Goal: Transaction & Acquisition: Book appointment/travel/reservation

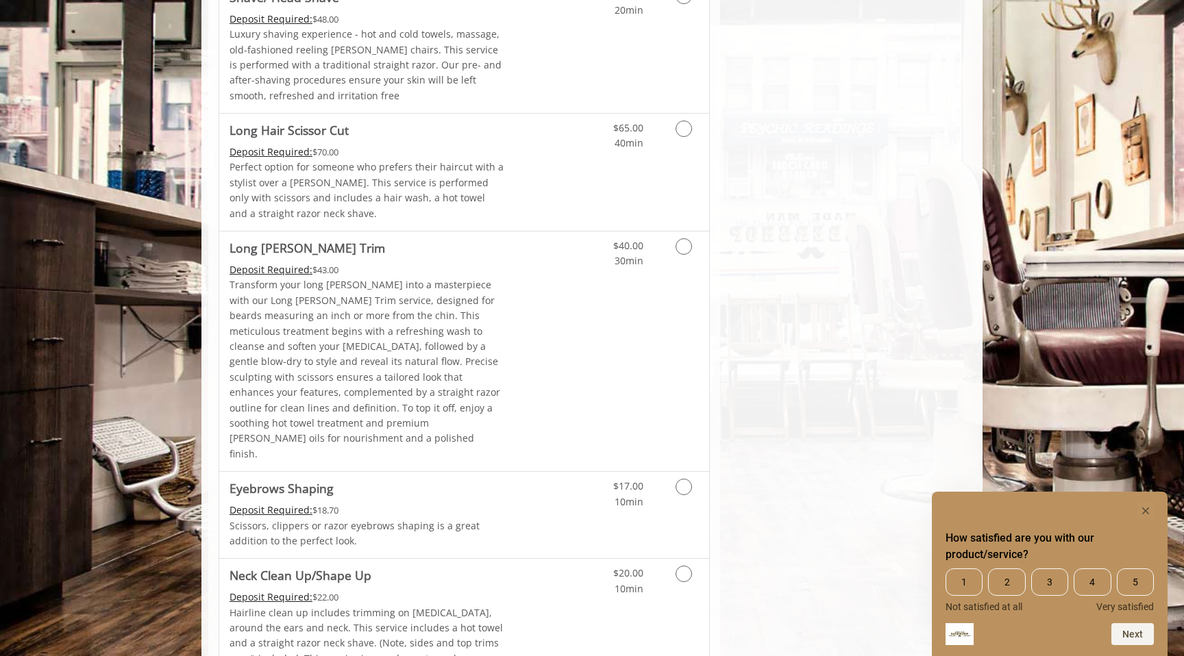
scroll to position [1910, 0]
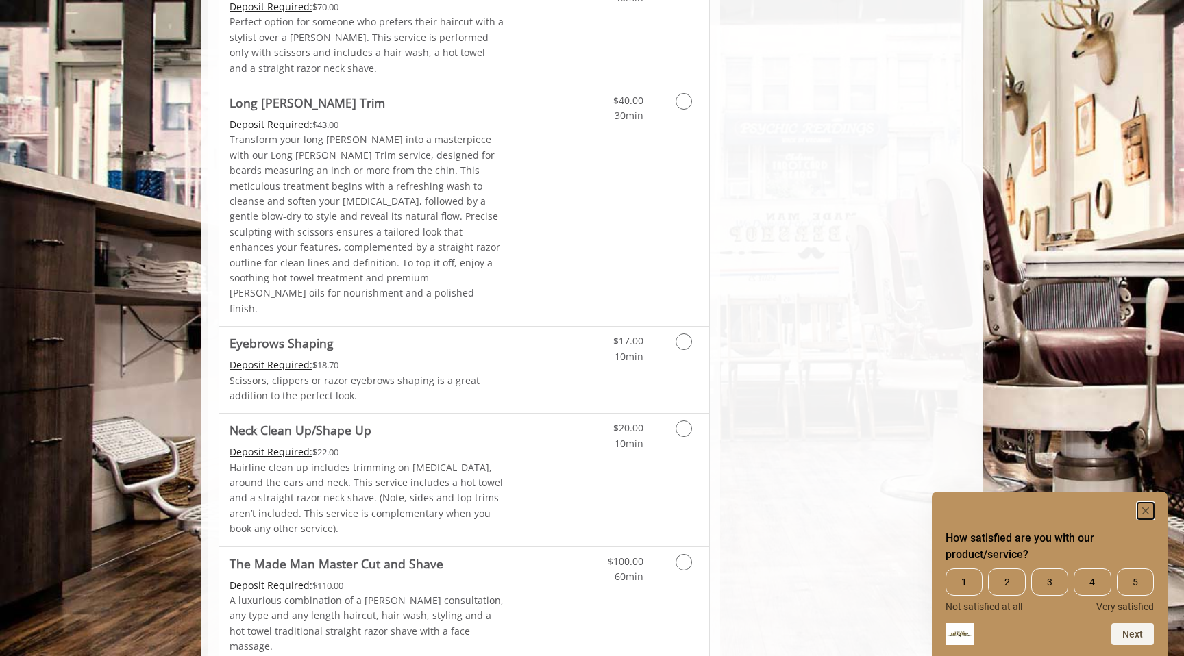
click at [1143, 512] on rect "Hide survey" at bounding box center [1145, 511] width 16 height 16
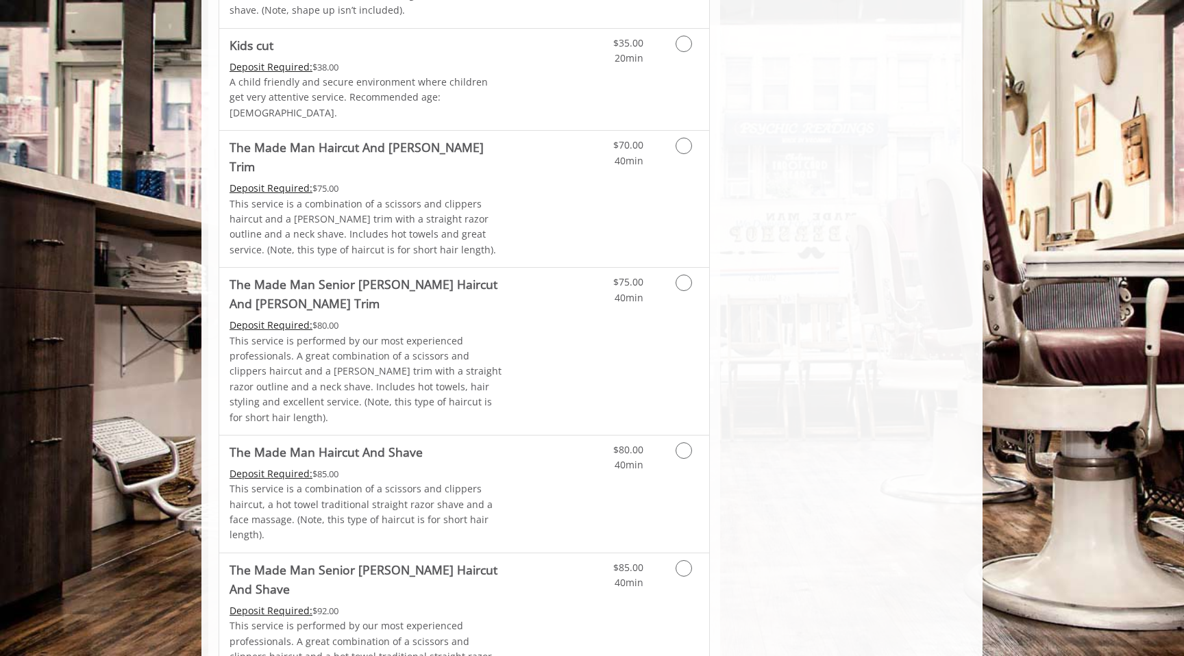
scroll to position [199, 0]
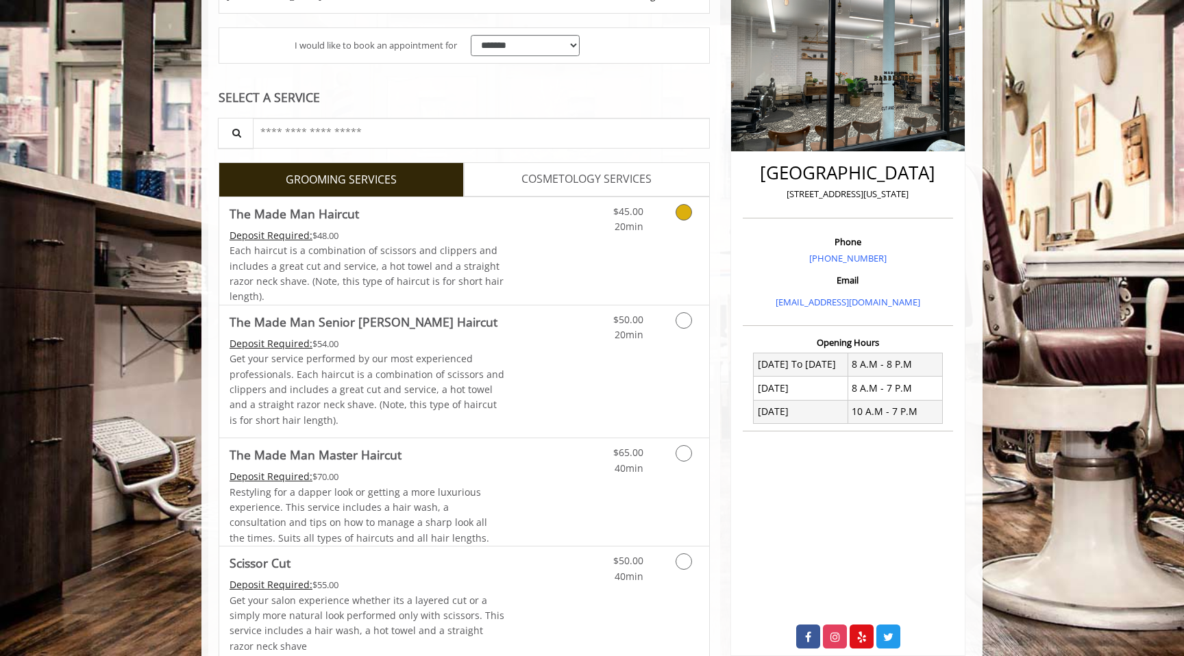
click at [682, 212] on icon "Grooming services" at bounding box center [683, 212] width 16 height 16
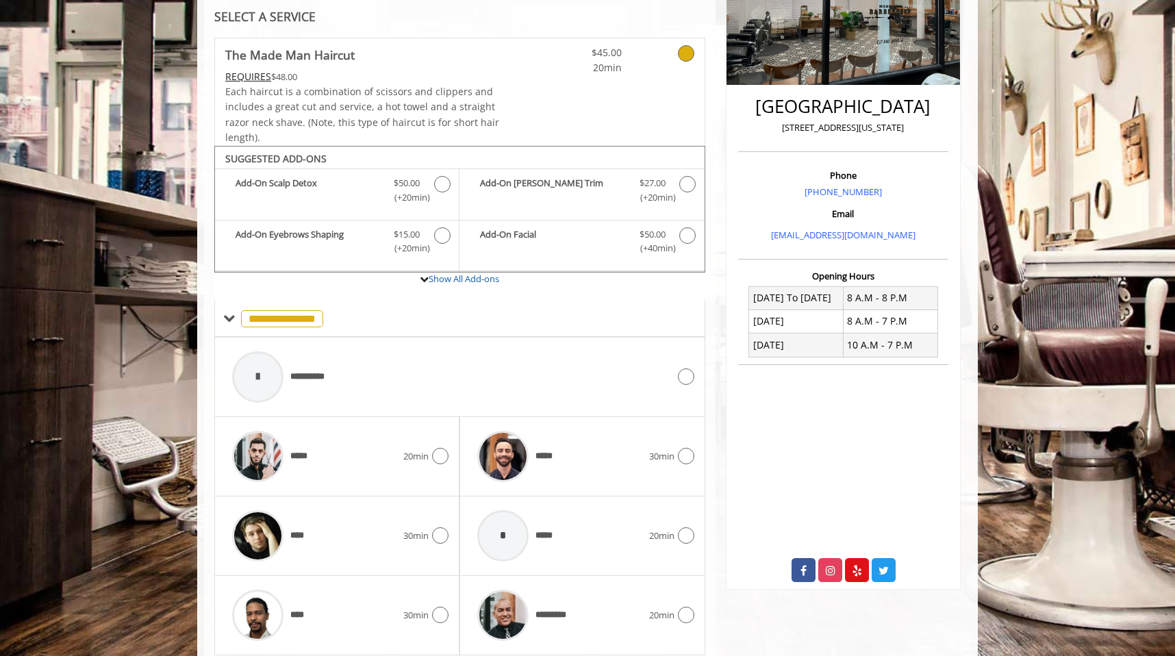
scroll to position [312, 0]
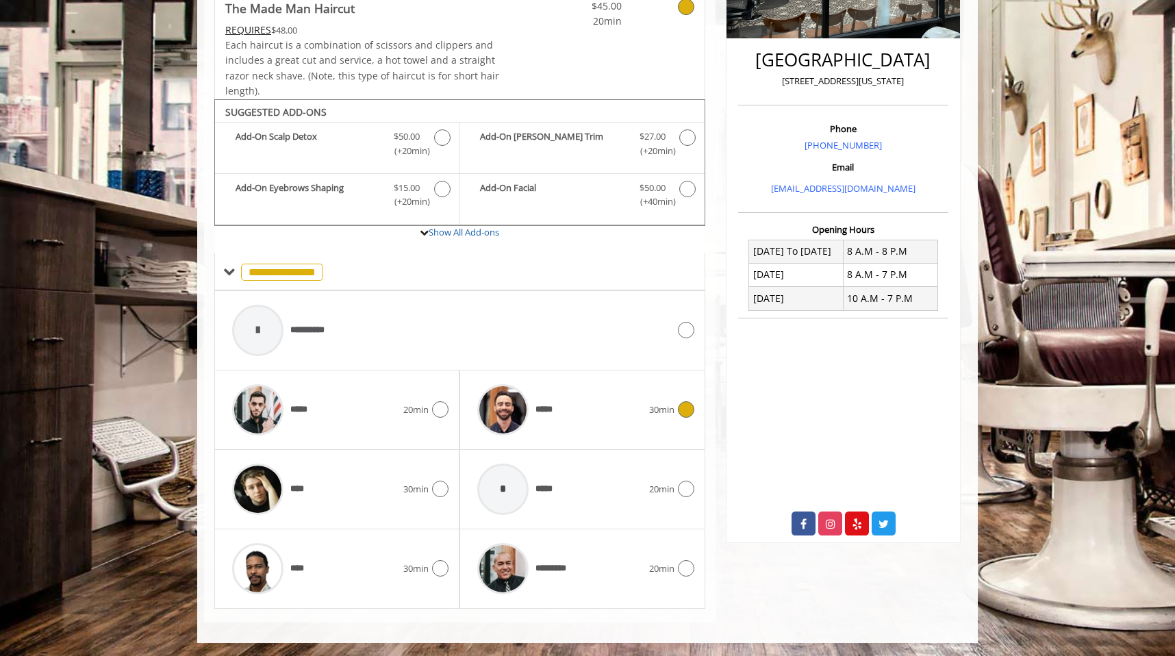
click at [686, 416] on icon at bounding box center [686, 409] width 16 height 16
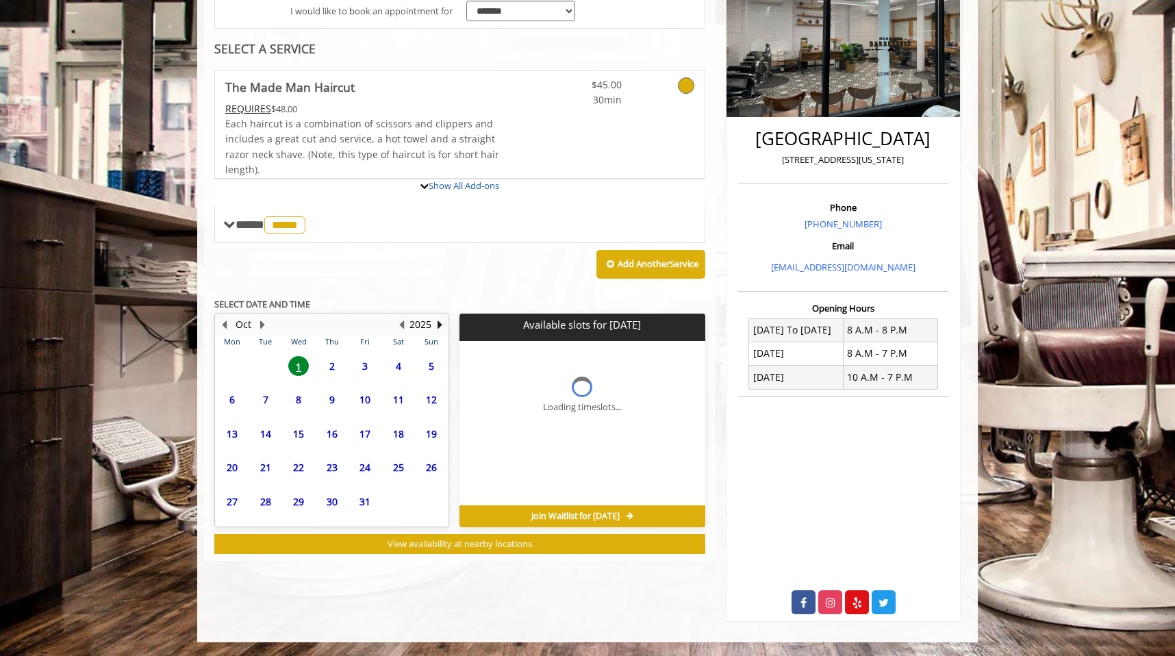
scroll to position [307, 0]
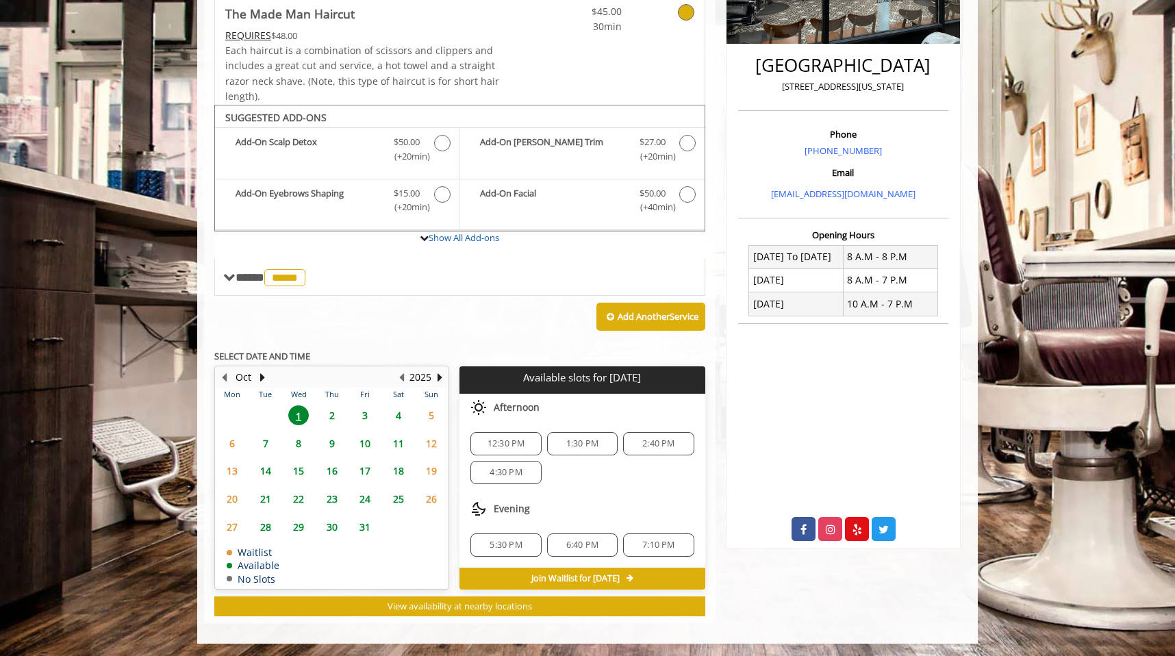
click at [581, 445] on span "1:30 PM" at bounding box center [582, 443] width 32 height 11
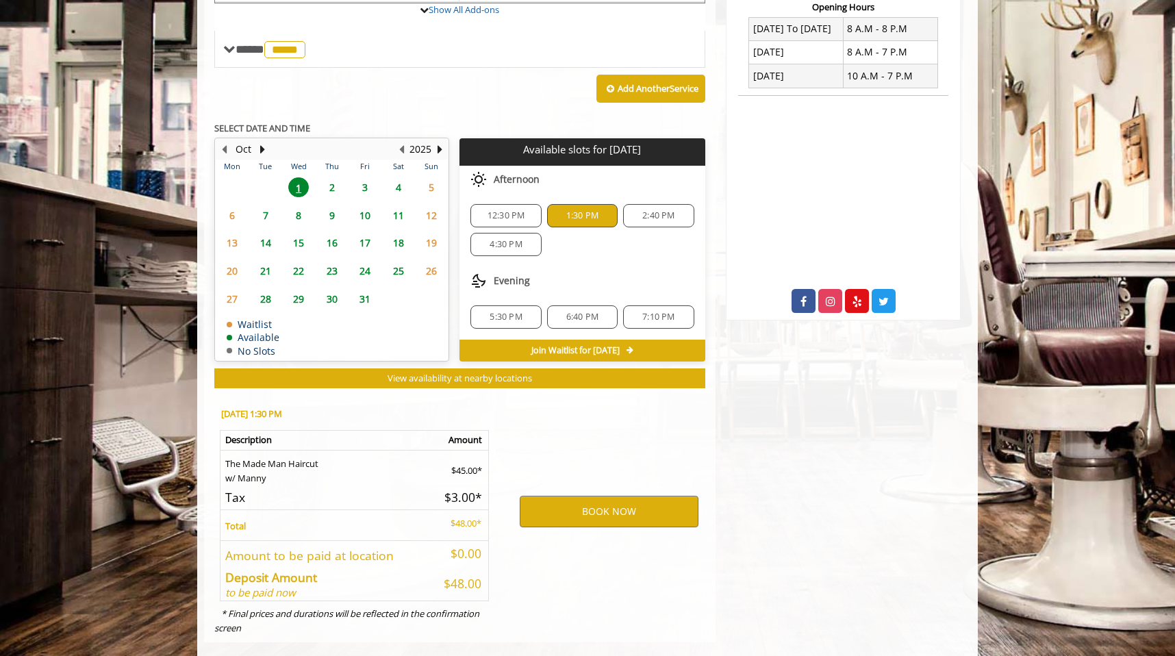
scroll to position [555, 0]
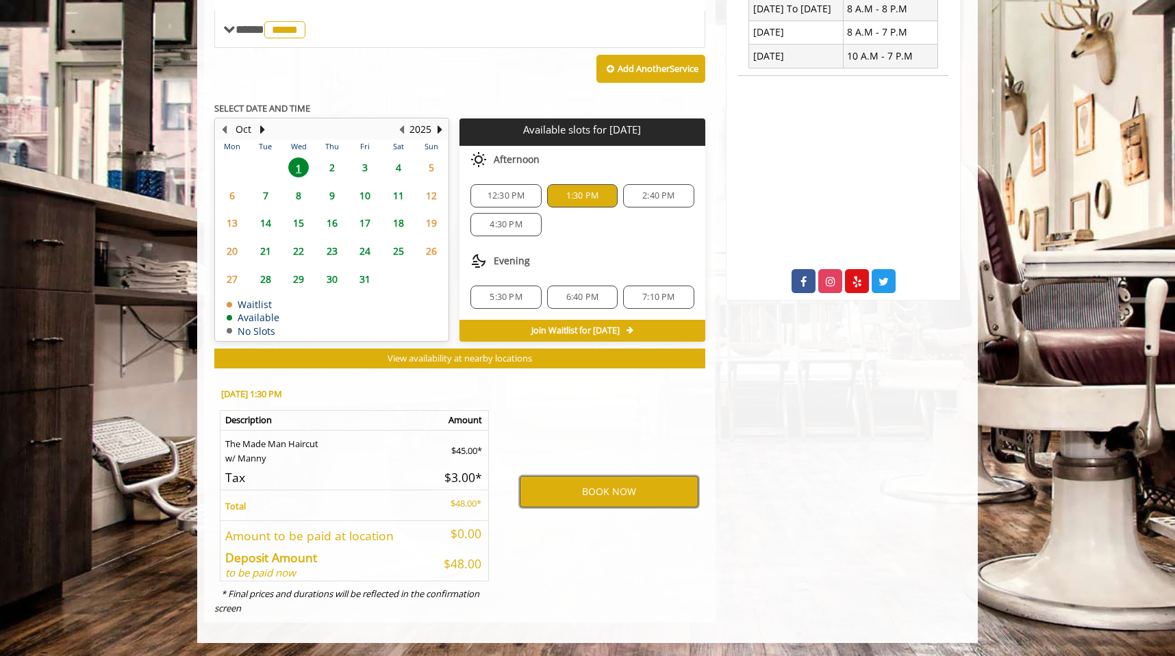
click at [610, 488] on button "BOOK NOW" at bounding box center [609, 492] width 179 height 32
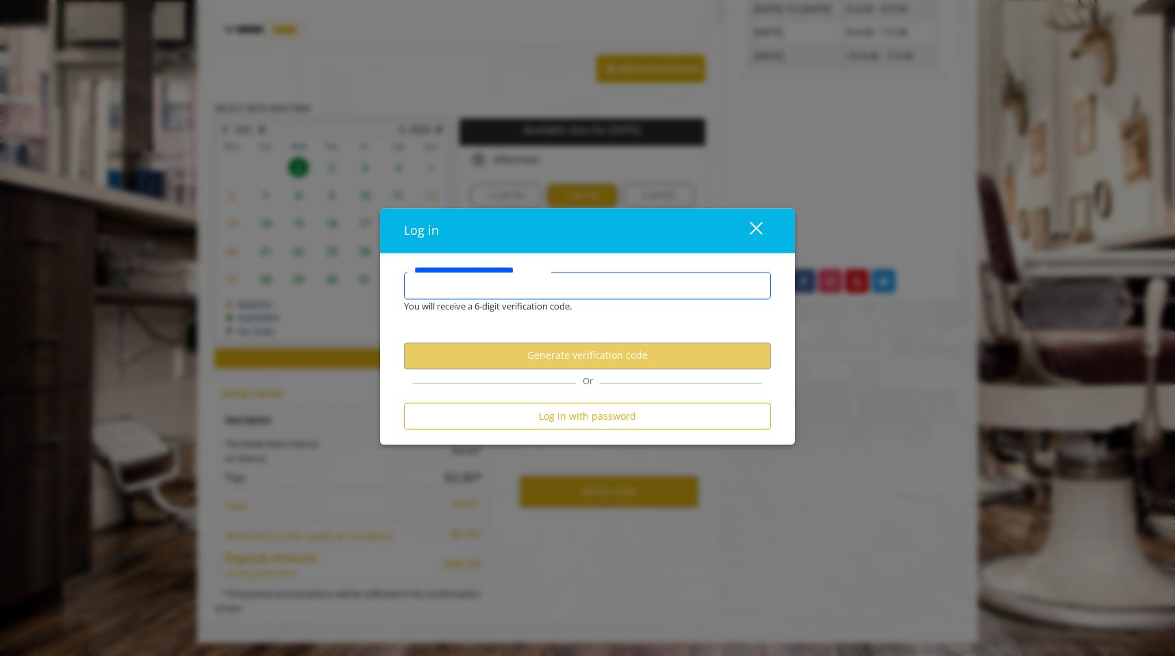
click at [469, 289] on input "**********" at bounding box center [587, 286] width 367 height 27
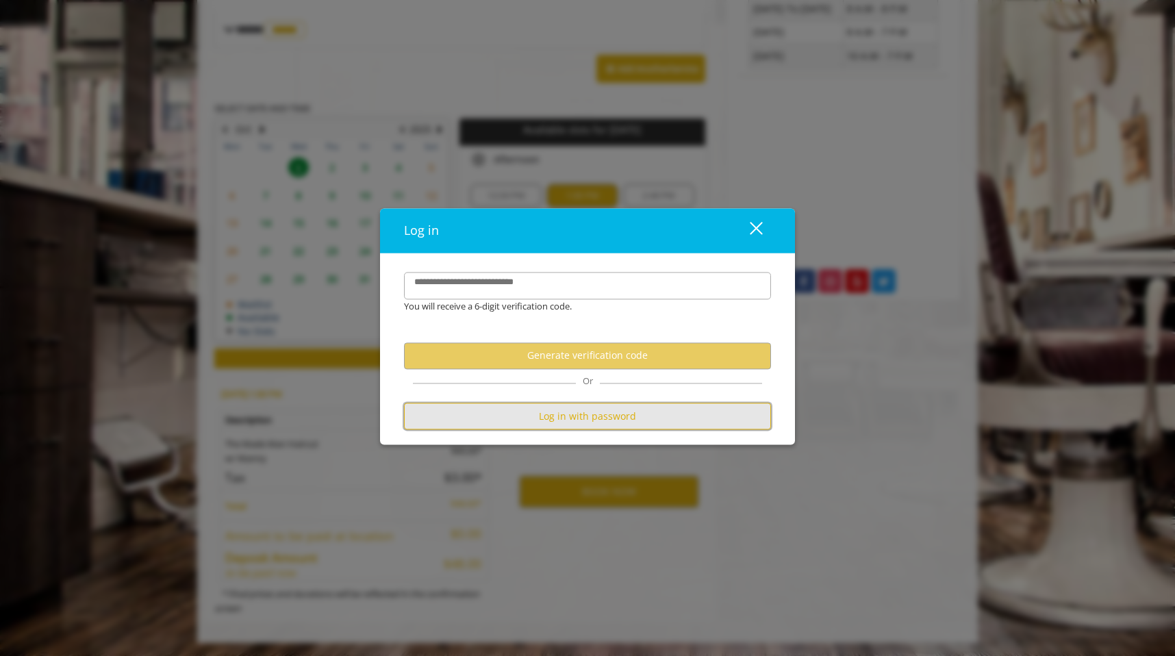
click at [619, 421] on button "Log in with password" at bounding box center [587, 416] width 367 height 27
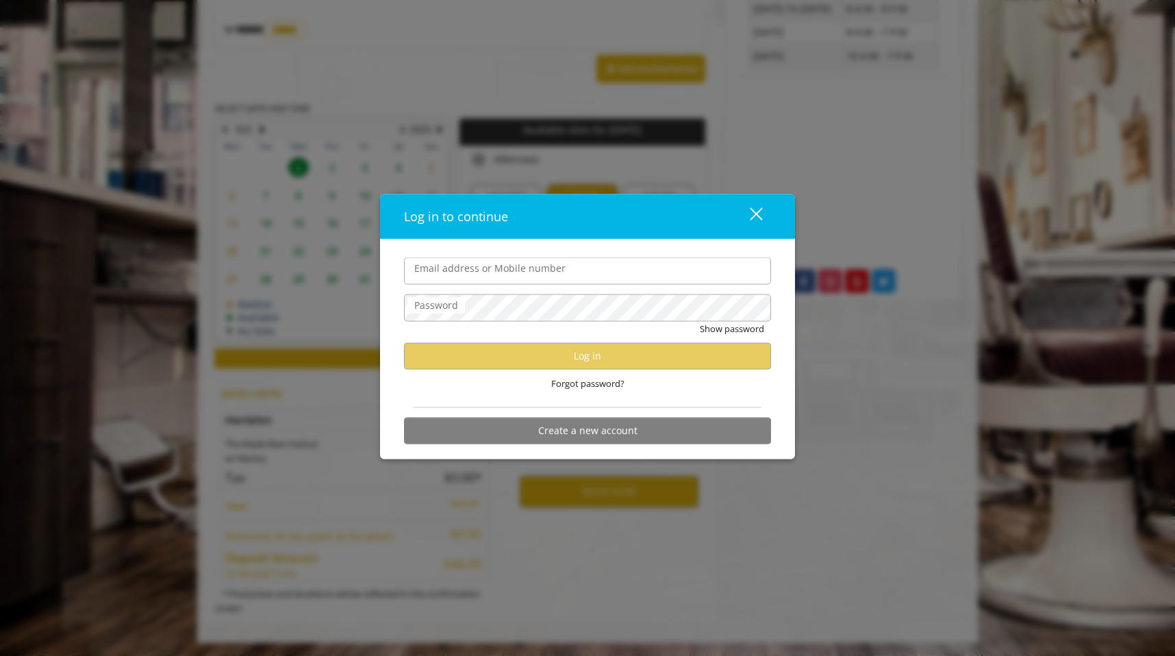
click at [495, 268] on input "Email address or Mobile number" at bounding box center [587, 271] width 367 height 27
click at [490, 277] on input "Email address or Mobile number" at bounding box center [587, 271] width 367 height 27
click at [758, 208] on div "close" at bounding box center [747, 216] width 27 height 21
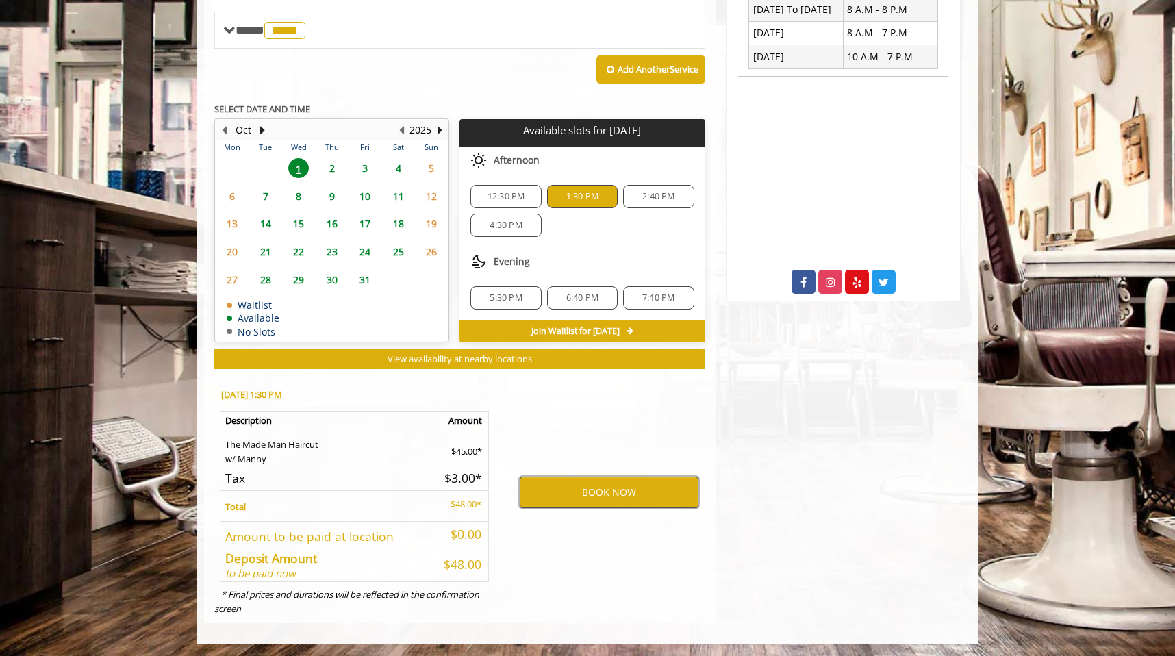
click at [604, 497] on button "BOOK NOW" at bounding box center [609, 493] width 179 height 32
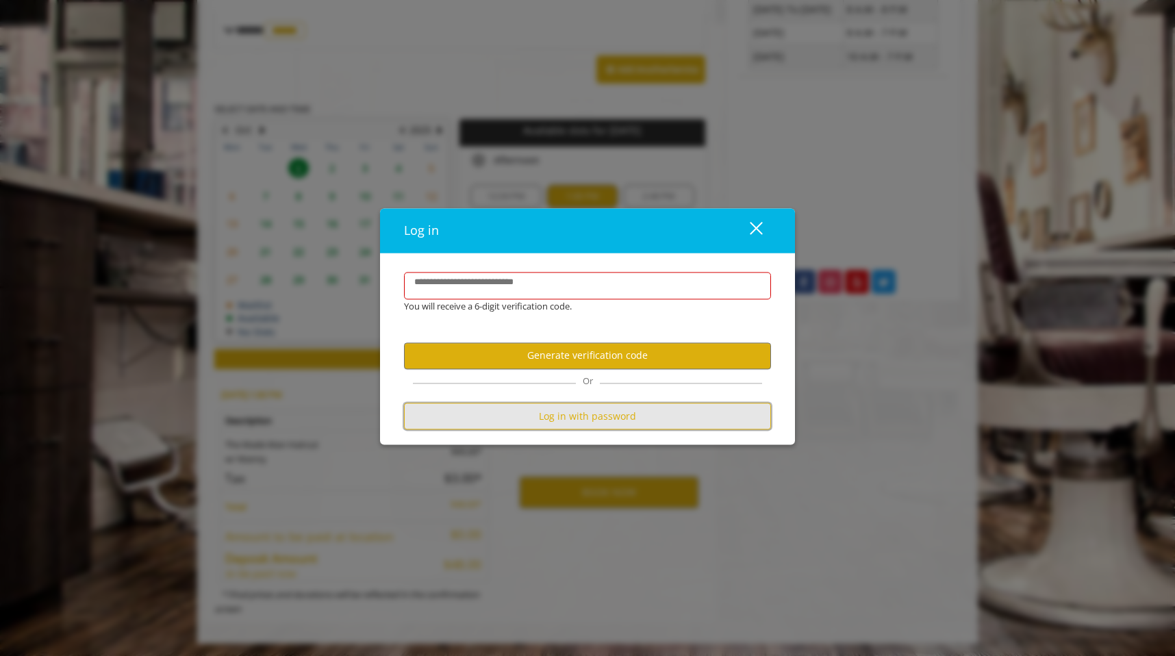
click at [575, 406] on button "Log in with password" at bounding box center [587, 416] width 367 height 27
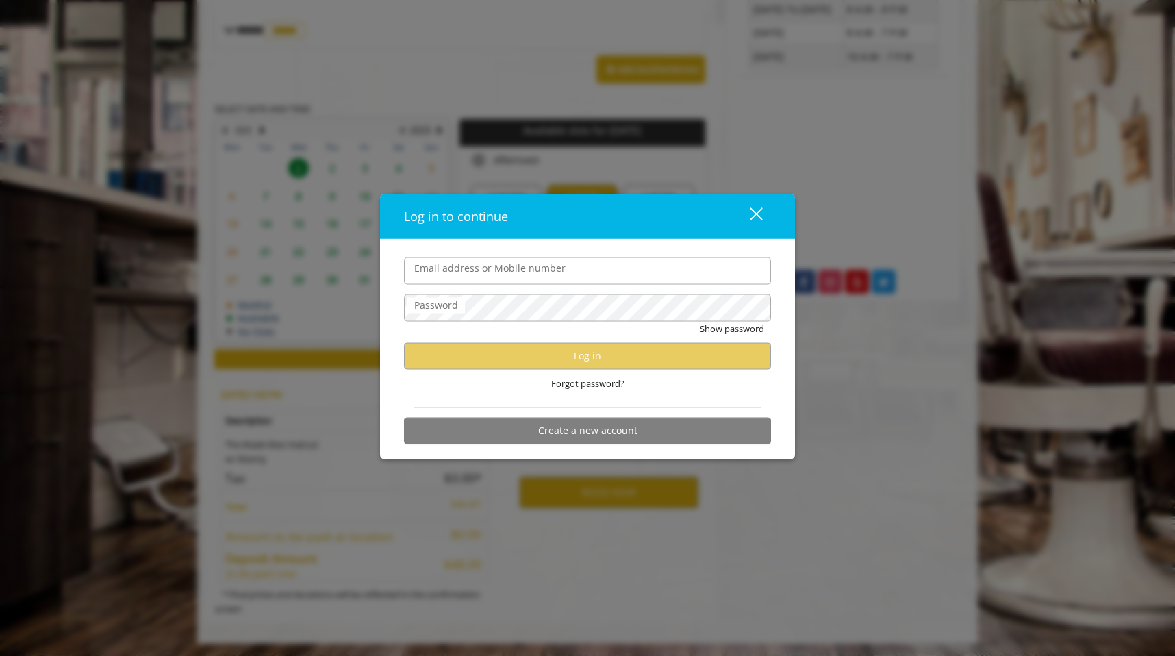
click at [753, 210] on div "close dialog" at bounding box center [756, 214] width 13 height 13
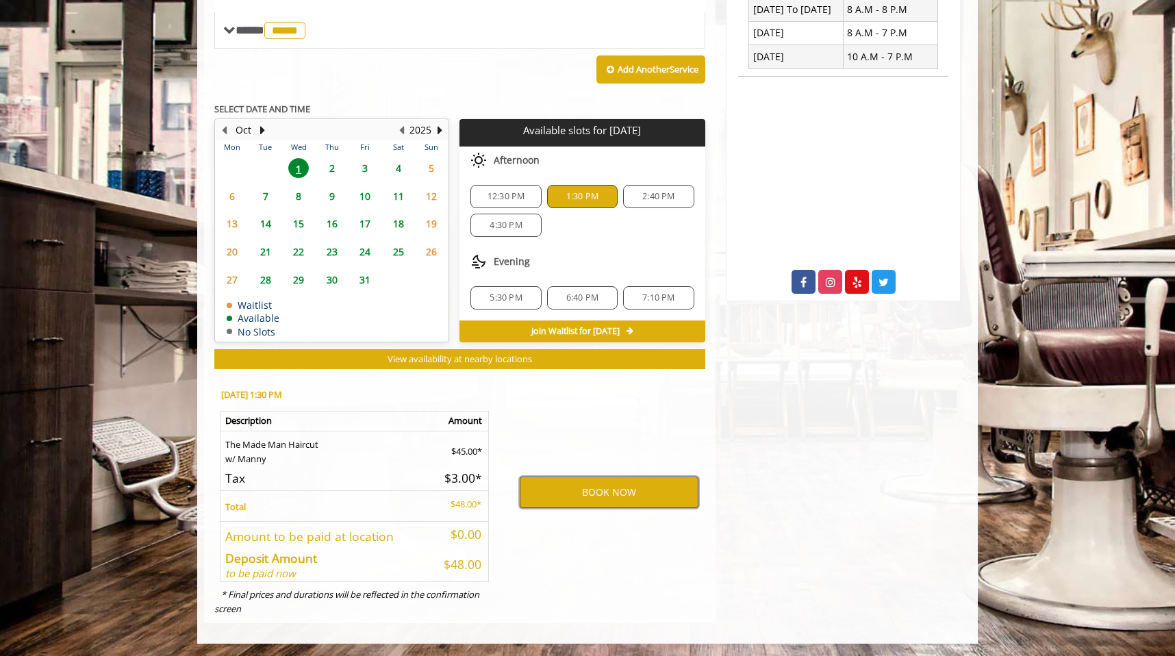
click at [596, 506] on button "BOOK NOW" at bounding box center [609, 493] width 179 height 32
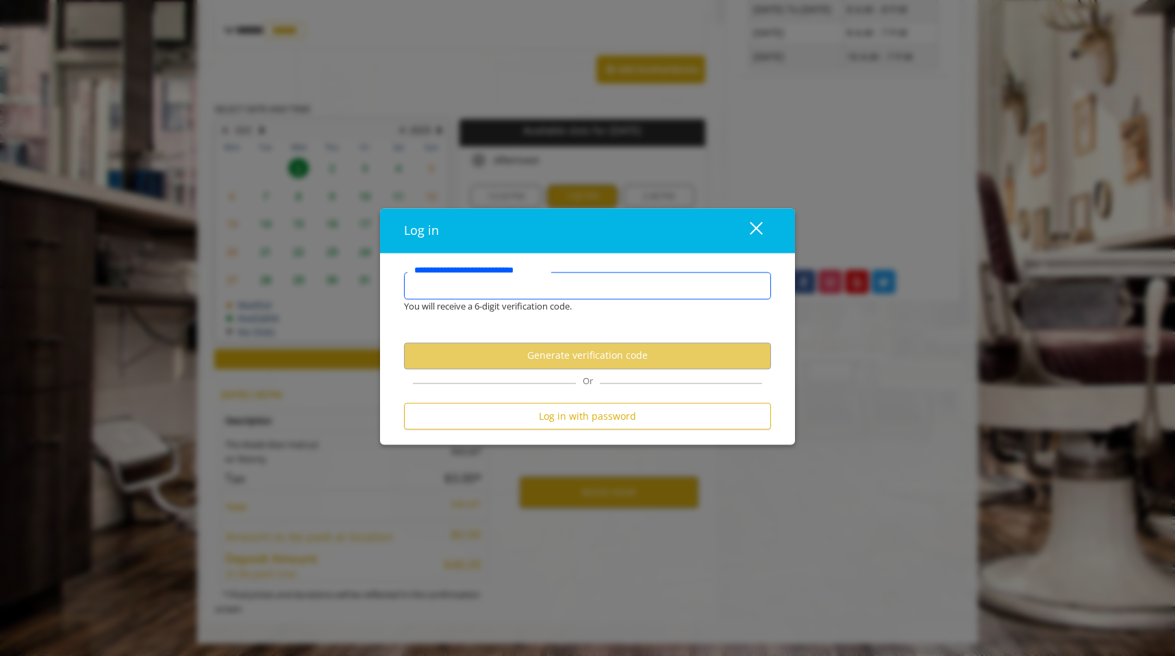
click at [520, 286] on input "**********" at bounding box center [587, 286] width 367 height 27
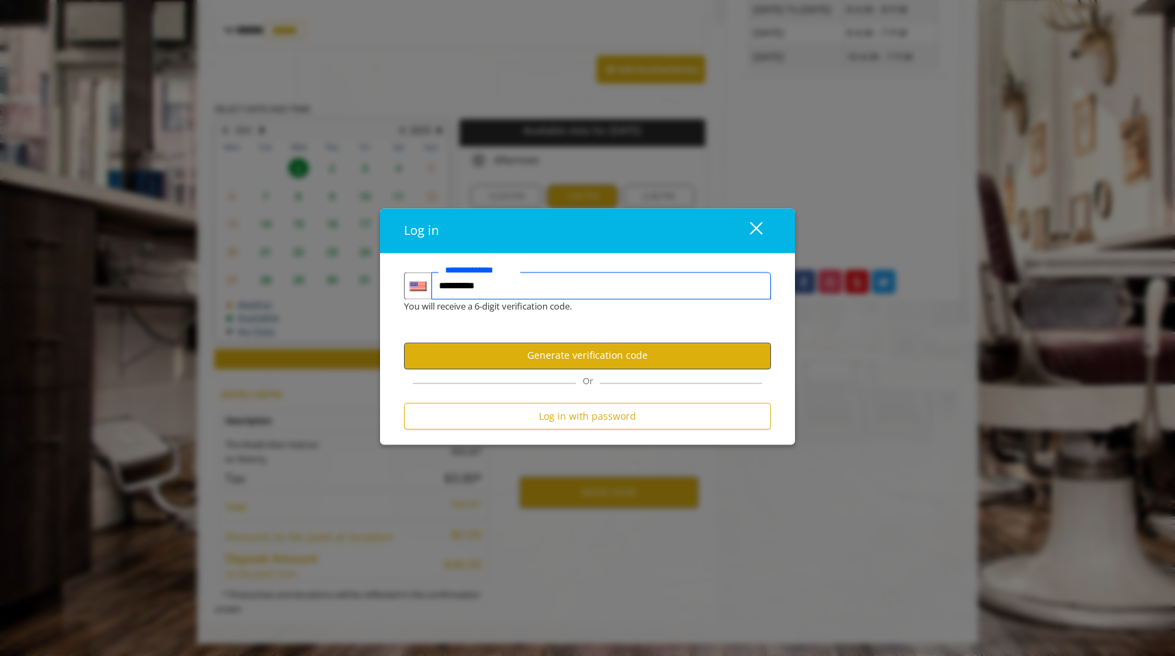
type input "**********"
click at [592, 353] on button "Generate verification code" at bounding box center [587, 355] width 367 height 27
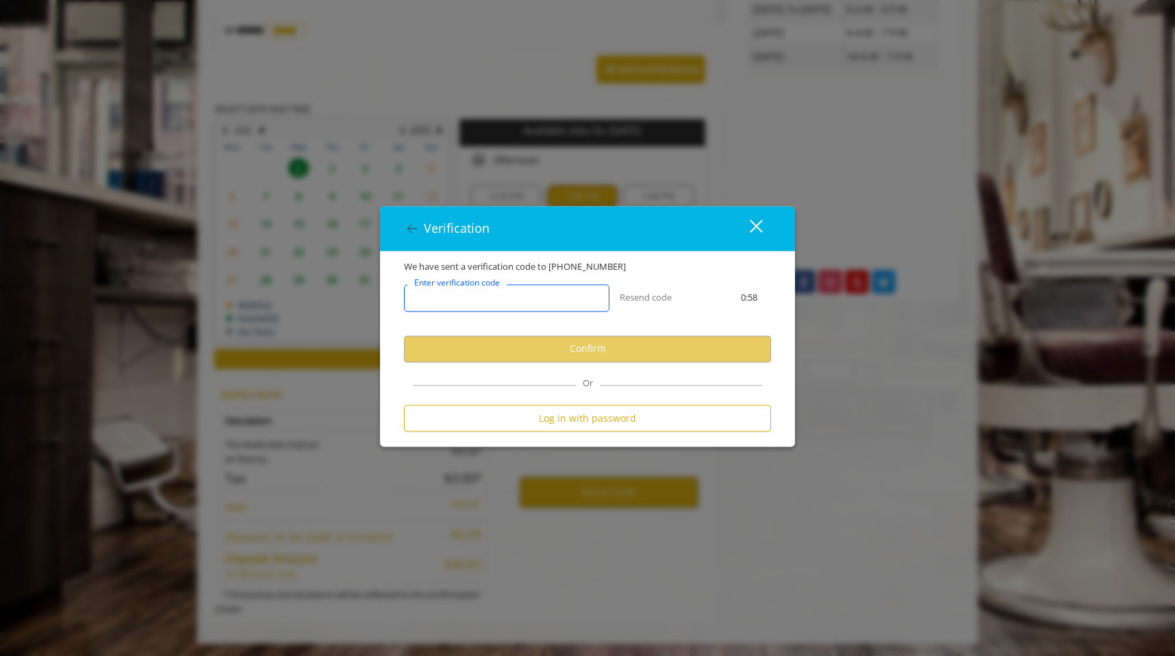
click at [547, 292] on input "Enter verification code" at bounding box center [506, 297] width 205 height 27
click at [547, 299] on input "Enter verification code" at bounding box center [506, 297] width 205 height 27
paste input "******"
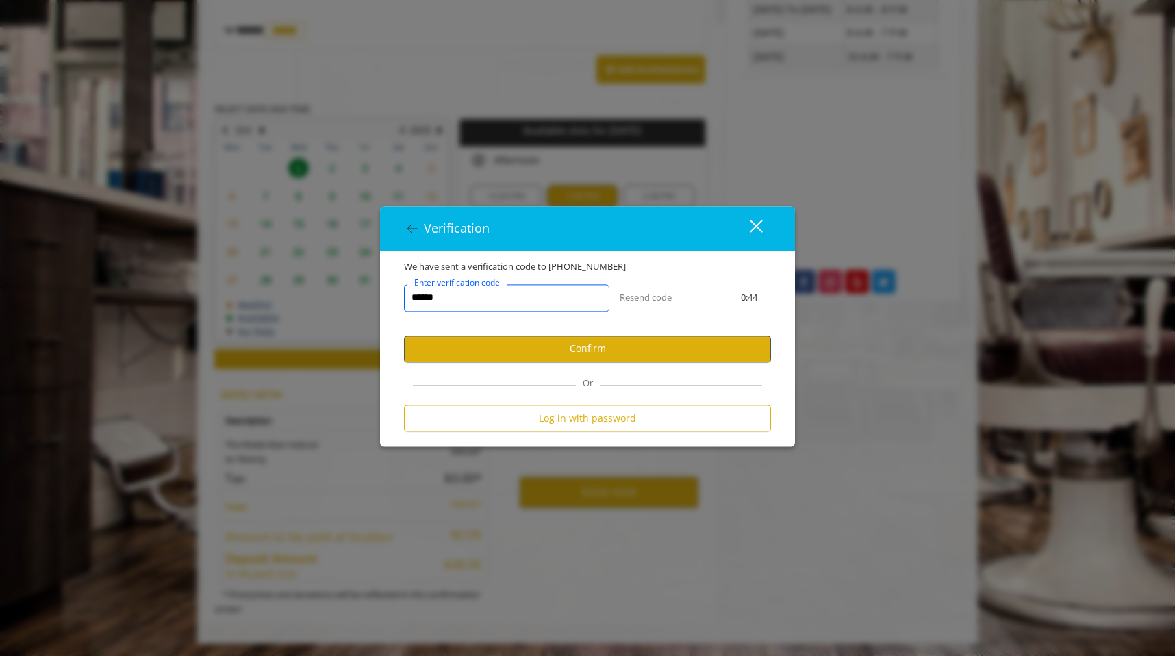
type input "******"
click at [628, 353] on button "Confirm" at bounding box center [587, 349] width 367 height 27
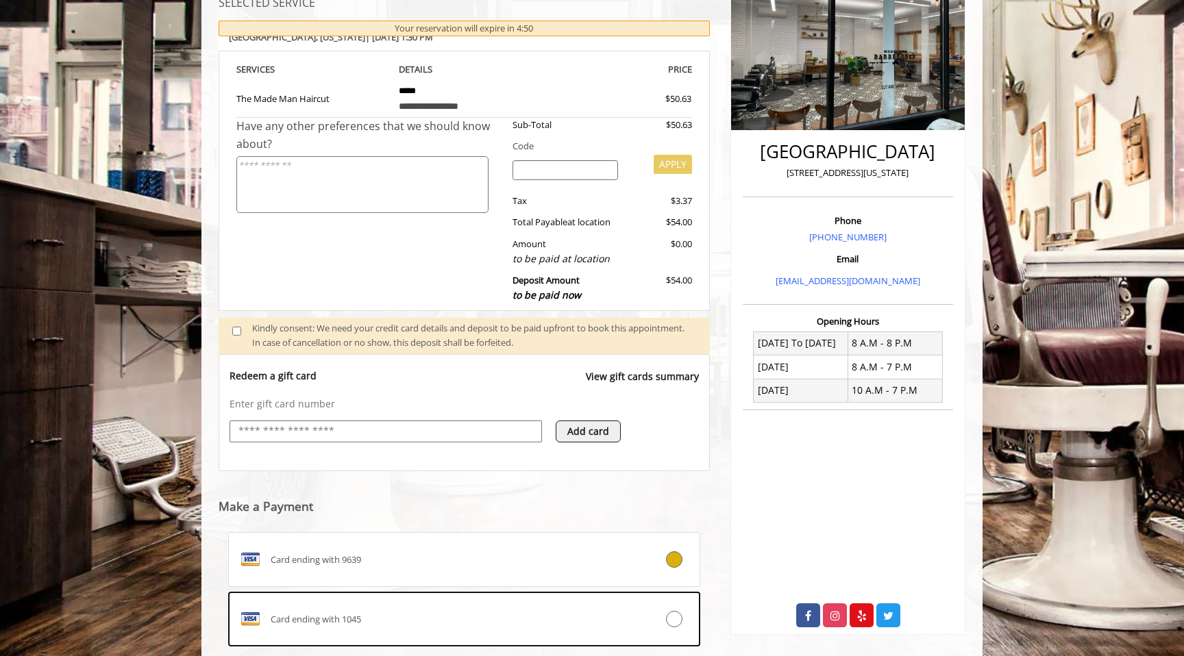
scroll to position [385, 0]
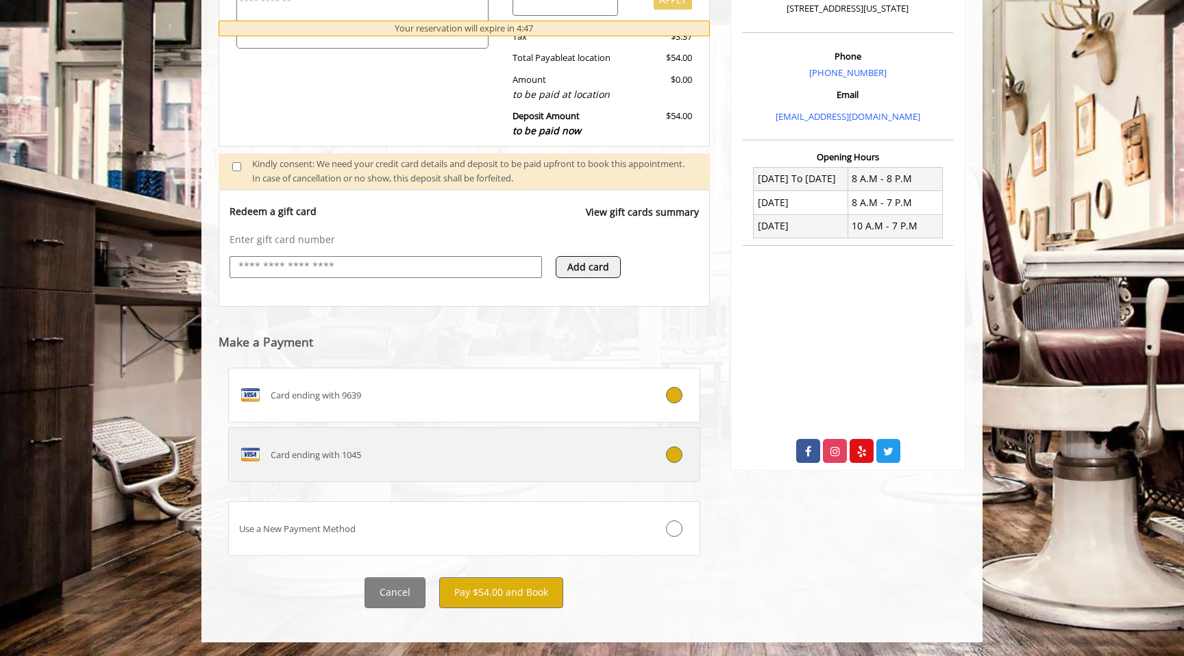
click at [672, 453] on icon at bounding box center [674, 455] width 16 height 16
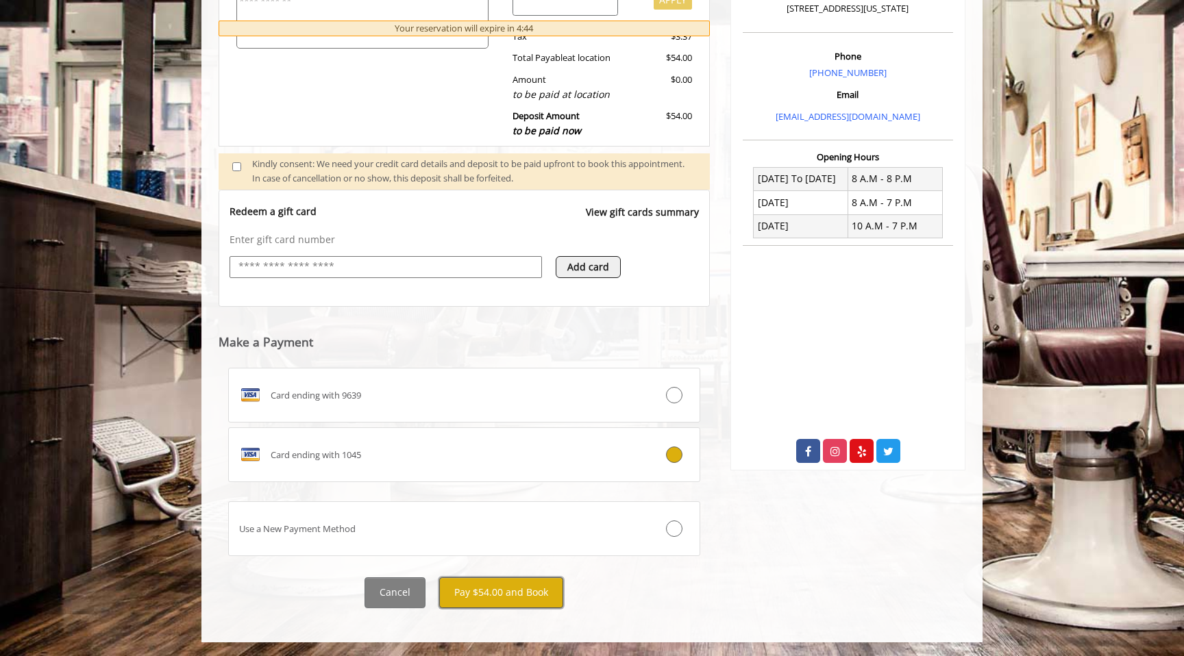
click at [501, 602] on button "Pay $54.00 and Book" at bounding box center [501, 592] width 124 height 31
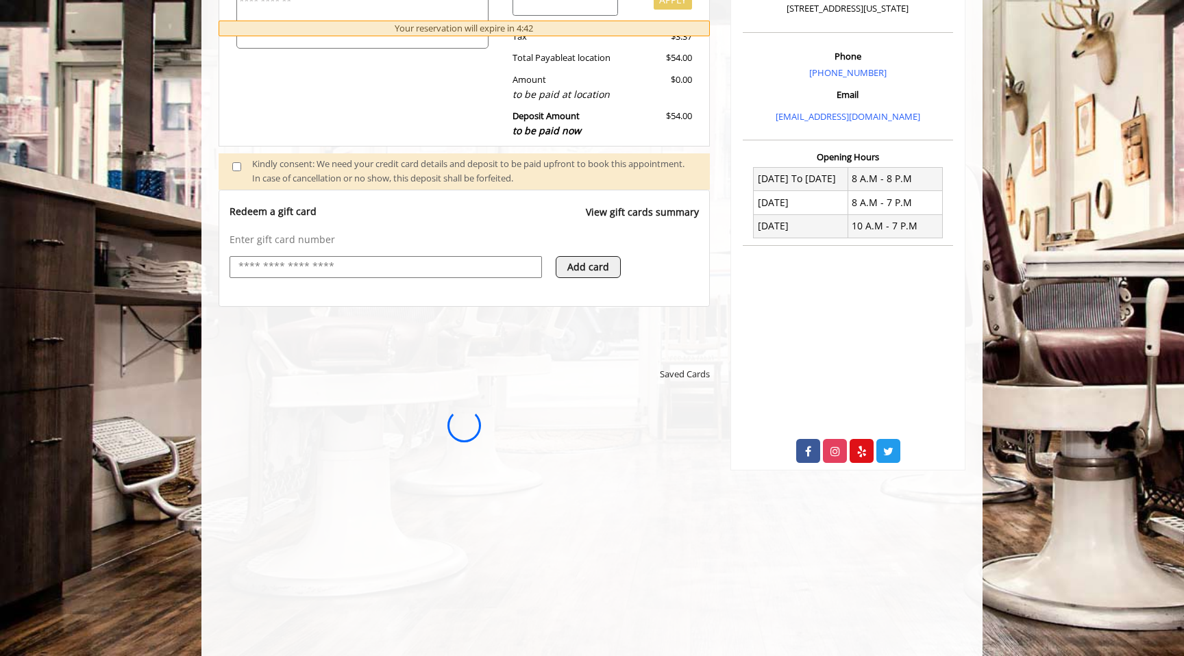
scroll to position [0, 0]
